Goal: Information Seeking & Learning: Learn about a topic

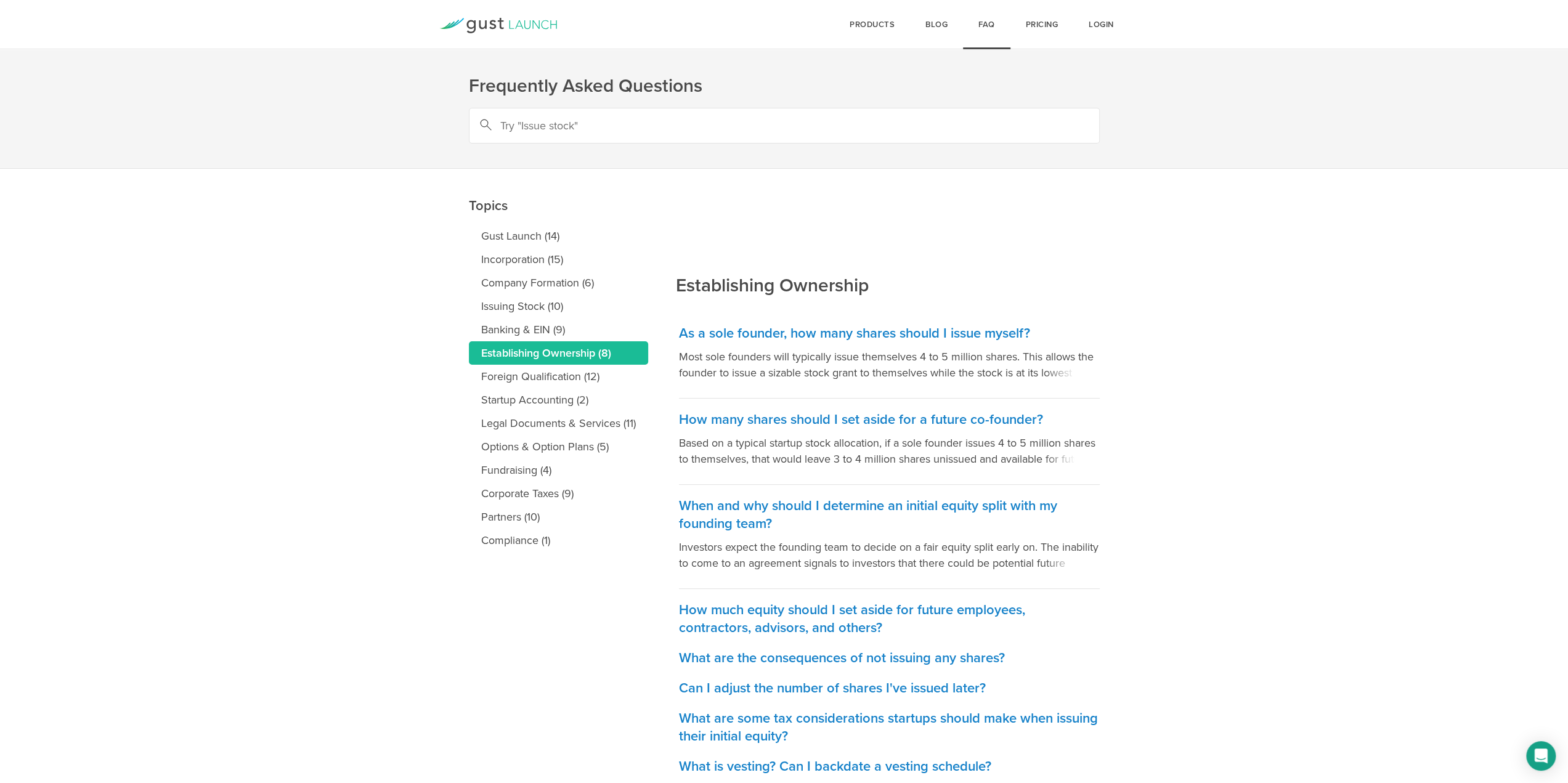
scroll to position [40, 0]
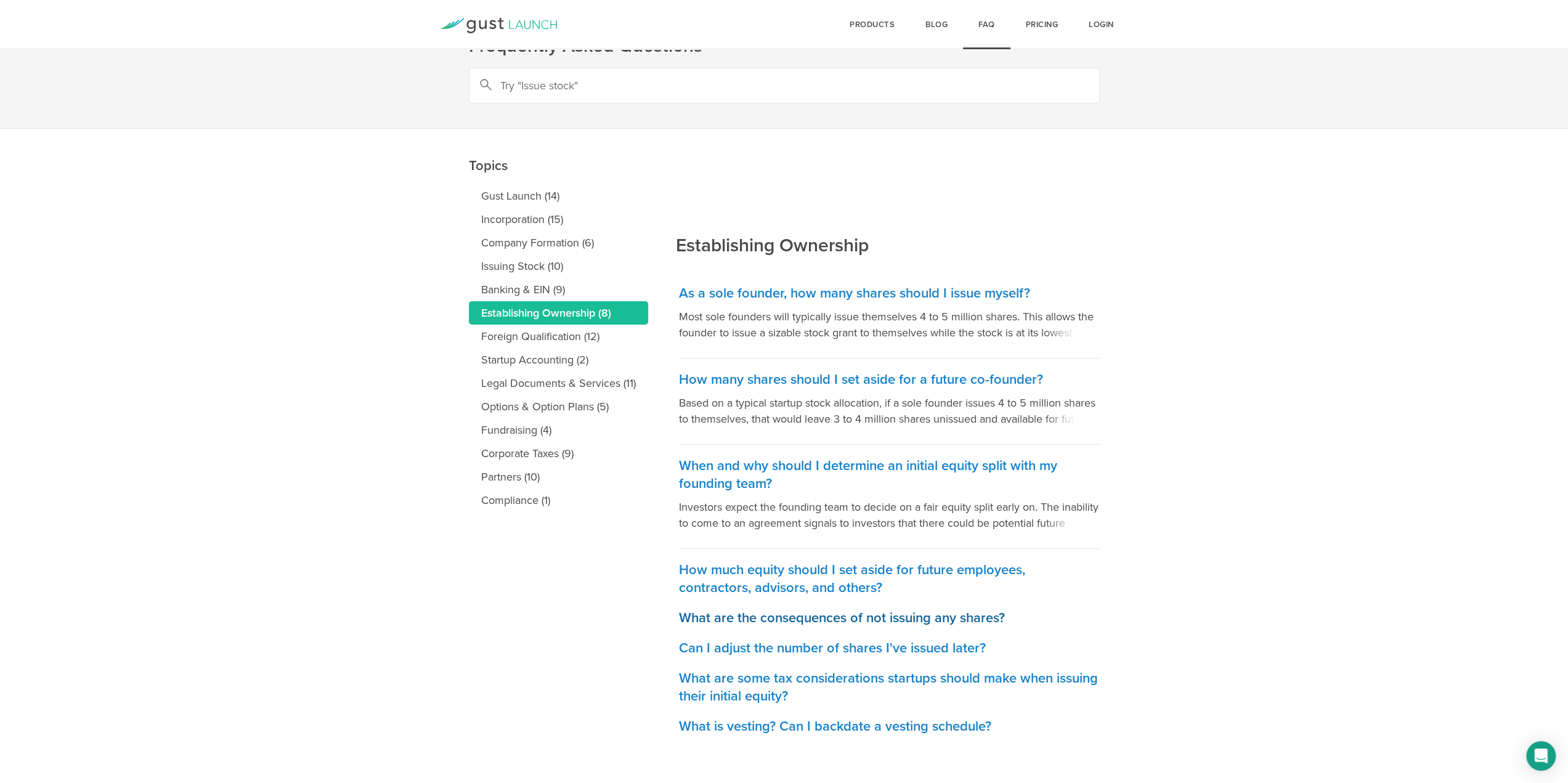
click at [999, 611] on h3 "What are the consequences of not issuing any shares?" at bounding box center [889, 618] width 420 height 18
click at [965, 647] on h3 "Can I adjust the number of shares I've issued later?" at bounding box center [889, 648] width 420 height 18
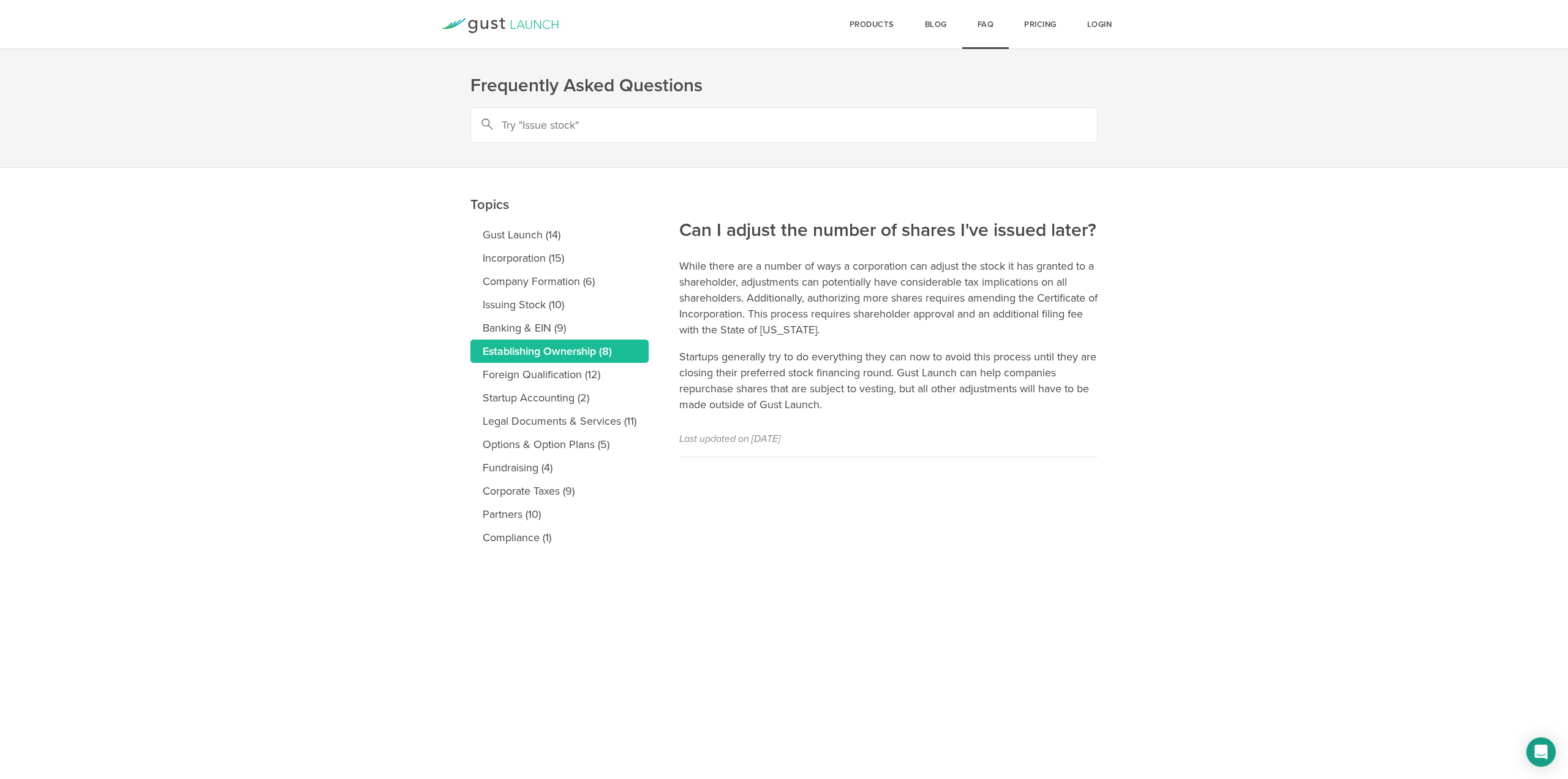
click at [514, 22] on icon at bounding box center [499, 25] width 118 height 15
